Goal: Communication & Community: Participate in discussion

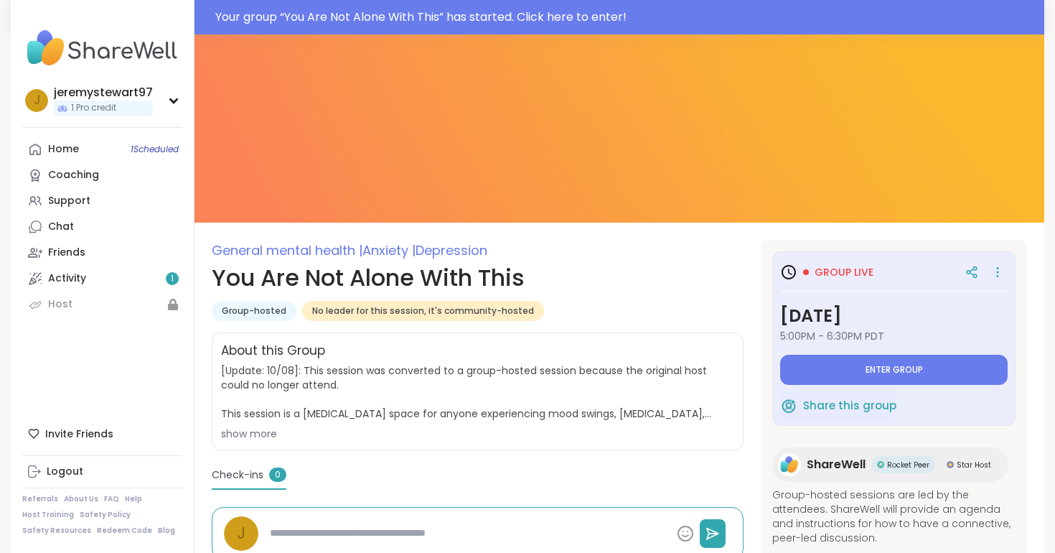
click at [838, 372] on button "Enter group" at bounding box center [894, 370] width 228 height 30
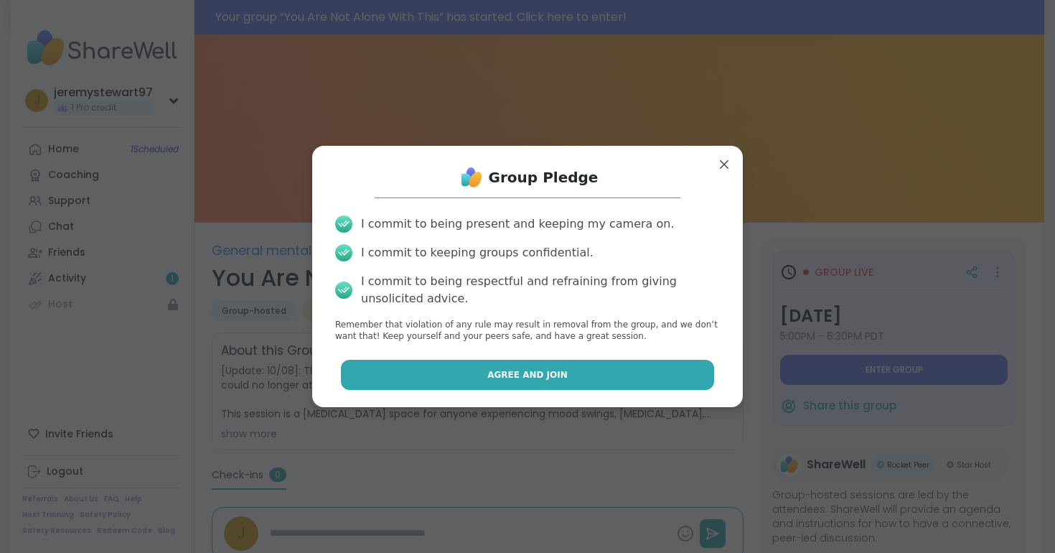
click at [482, 378] on button "Agree and Join" at bounding box center [528, 375] width 374 height 30
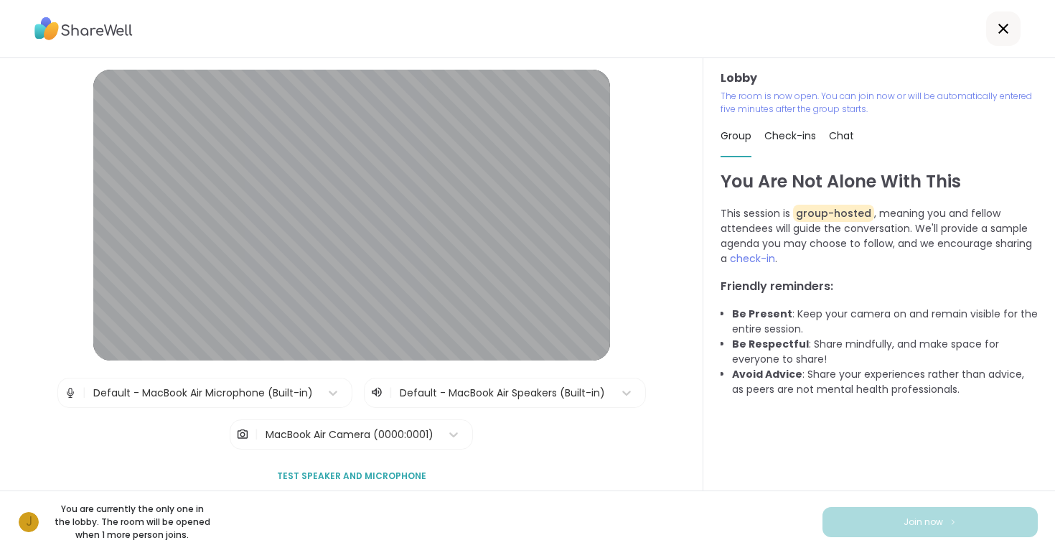
scroll to position [9, 0]
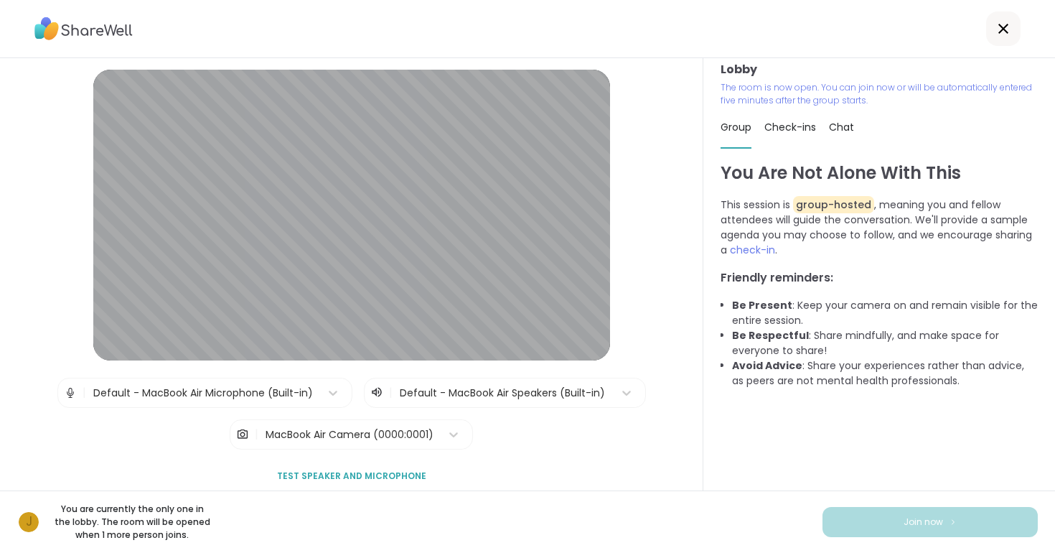
click at [781, 125] on span "Check-ins" at bounding box center [790, 127] width 52 height 14
type textarea "*"
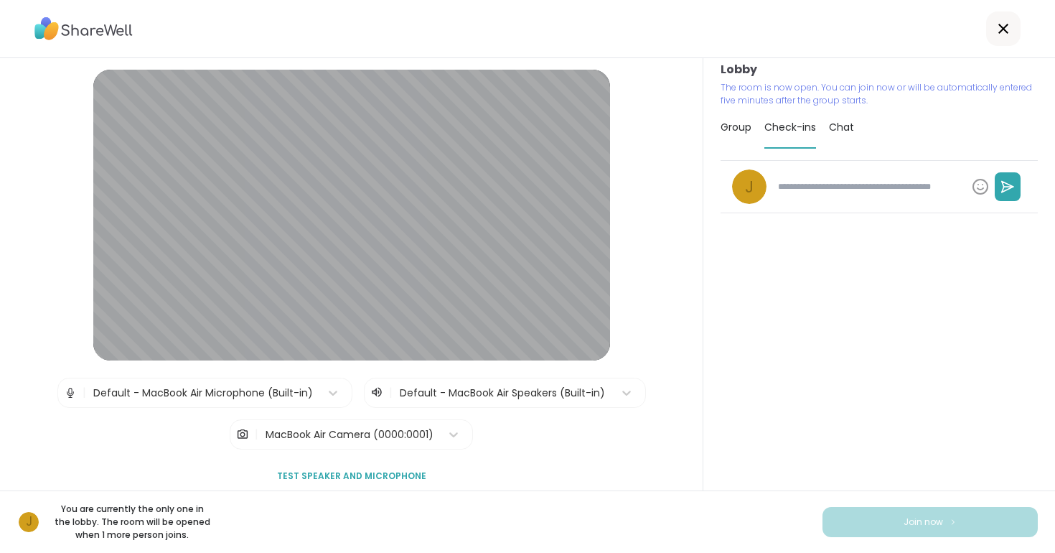
click at [743, 119] on div "Group" at bounding box center [736, 127] width 31 height 40
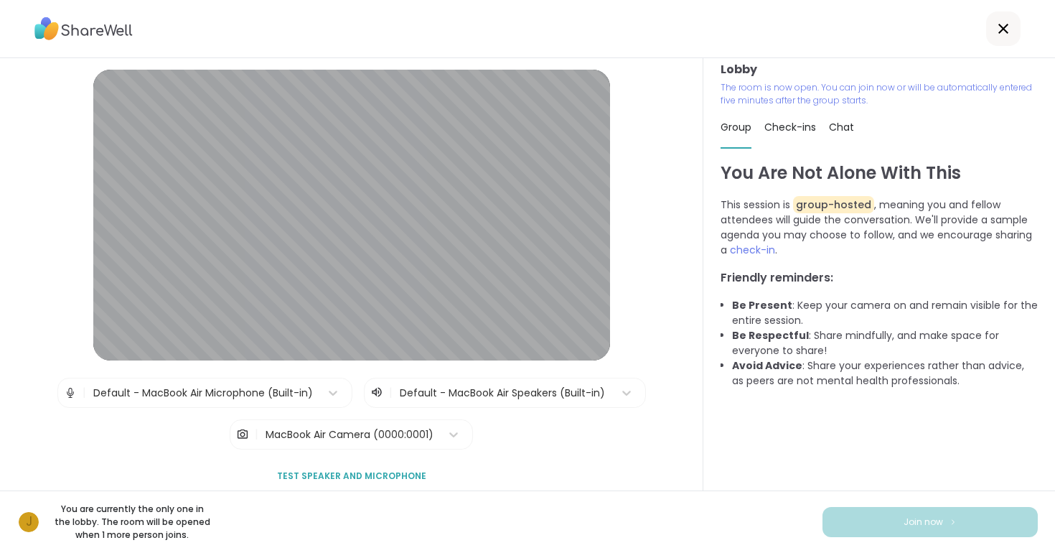
click at [1006, 28] on icon at bounding box center [1003, 28] width 17 height 17
